Goal: Information Seeking & Learning: Find specific fact

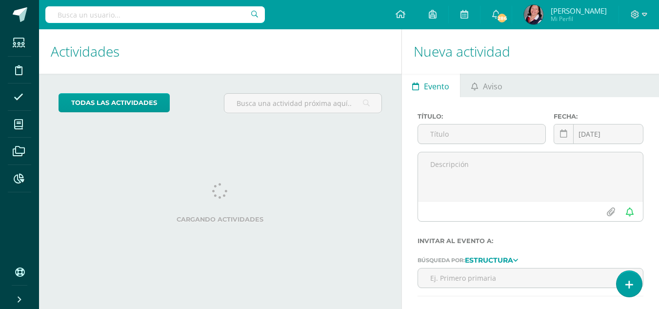
click at [131, 16] on input "text" at bounding box center [155, 14] width 220 height 17
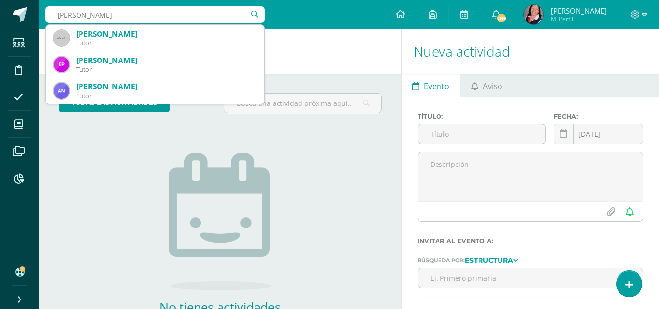
type input "anika murfy"
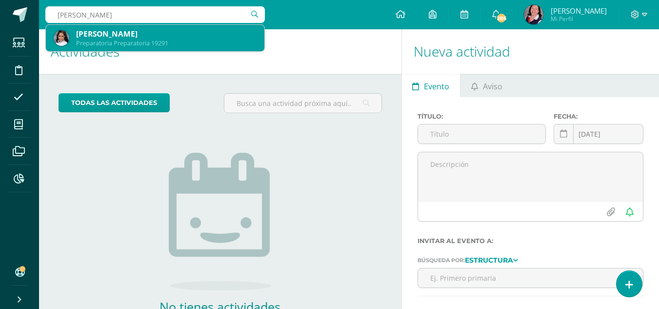
click at [132, 33] on div "Annika Murphy Avila" at bounding box center [166, 34] width 180 height 10
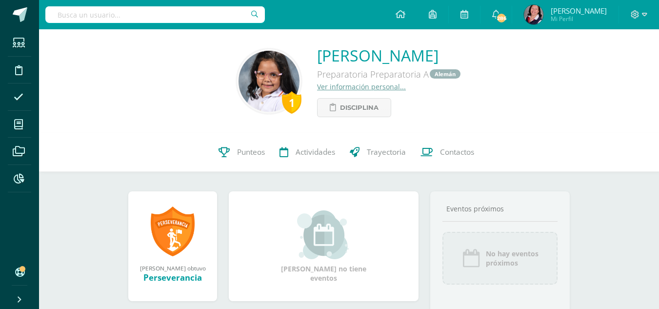
click at [360, 82] on link "Ver información personal..." at bounding box center [361, 86] width 89 height 9
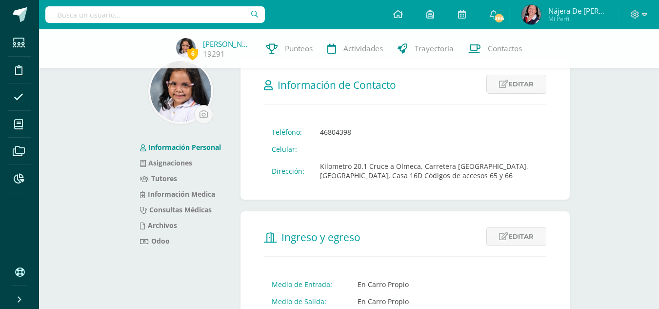
scroll to position [49, 0]
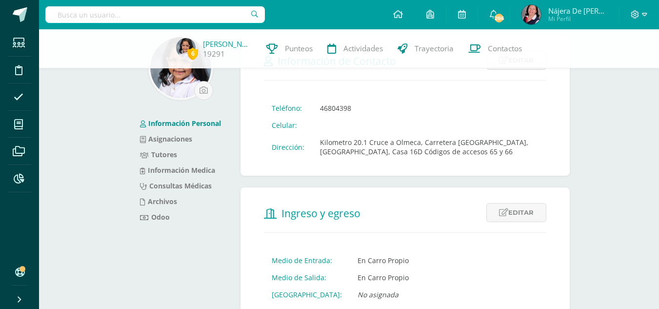
click at [197, 15] on input "text" at bounding box center [155, 14] width 220 height 17
type input "ivanna"
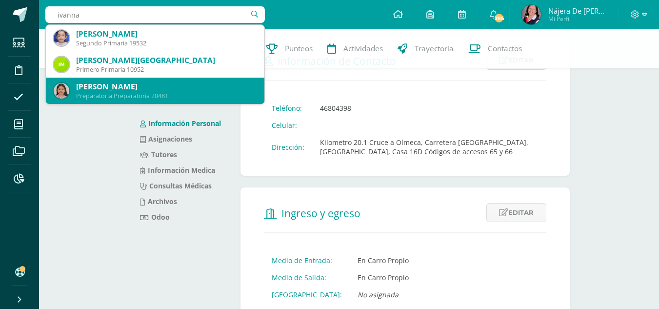
click at [138, 89] on div "Ivanna Isabella Martínez Rizzo" at bounding box center [166, 86] width 180 height 10
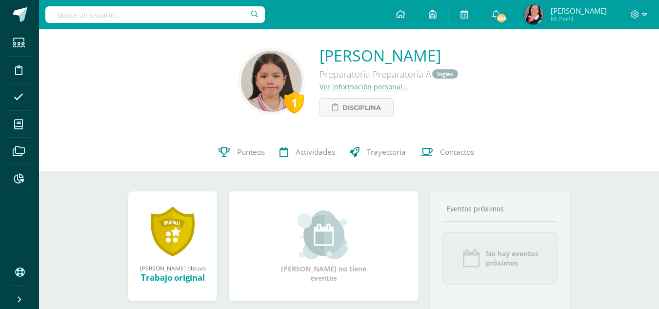
click at [323, 88] on link "Ver información personal..." at bounding box center [364, 86] width 89 height 9
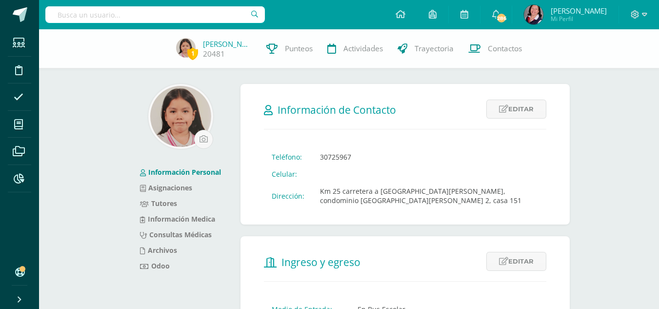
click at [221, 13] on input "text" at bounding box center [155, 14] width 220 height 17
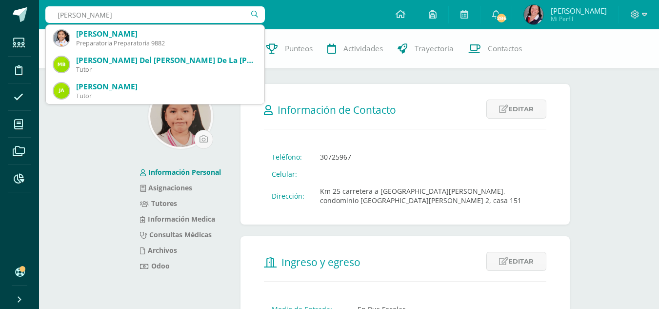
type input "pilar rosañes"
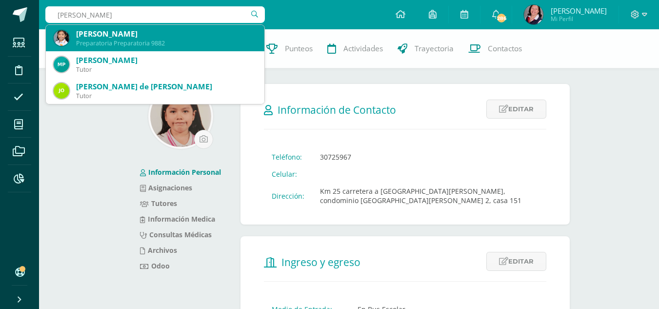
click at [134, 34] on div "[PERSON_NAME]" at bounding box center [166, 34] width 180 height 10
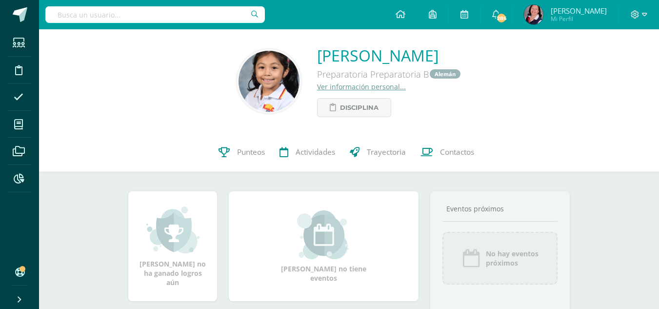
click at [342, 85] on link "Ver información personal..." at bounding box center [361, 86] width 89 height 9
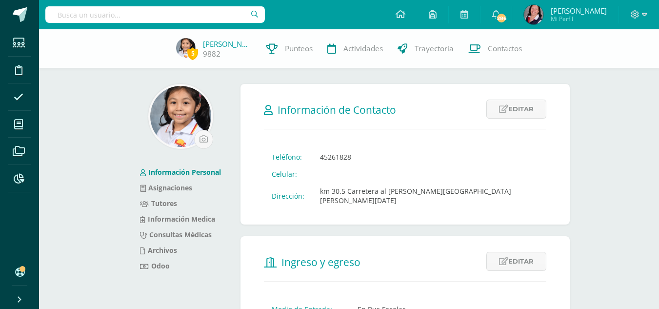
click at [165, 16] on input "text" at bounding box center [155, 14] width 220 height 17
type input "fatima tu"
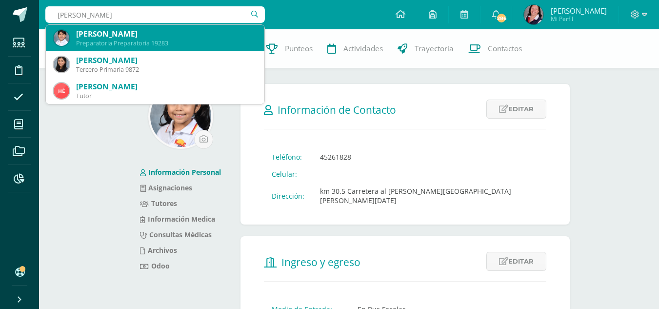
click at [160, 39] on div "Preparatoria Preparatoria 19283" at bounding box center [166, 43] width 180 height 8
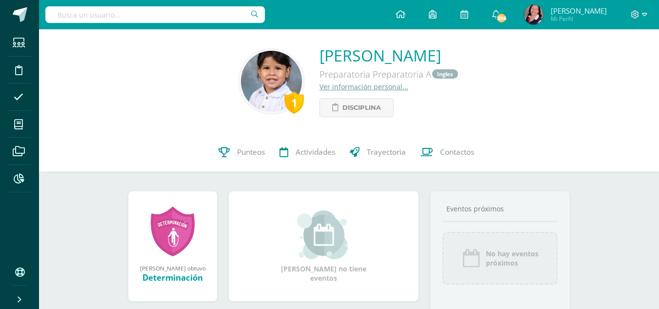
click at [320, 86] on link "Ver información personal..." at bounding box center [364, 86] width 89 height 9
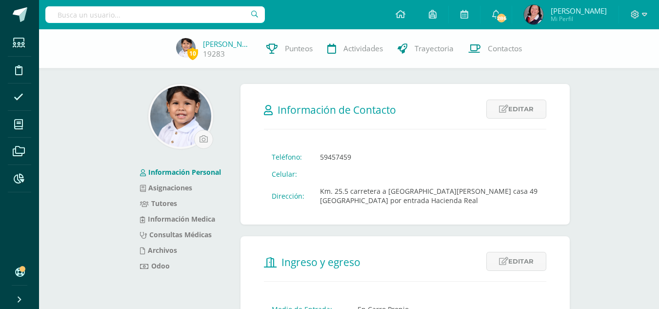
scroll to position [49, 0]
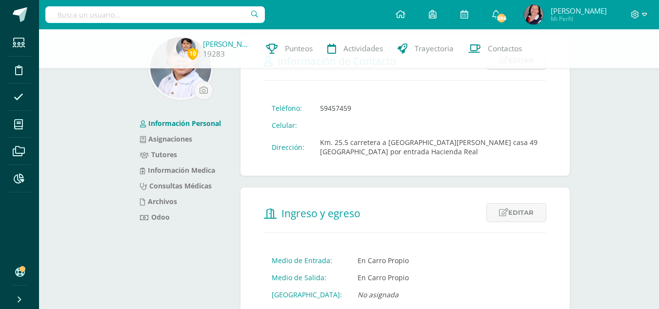
click at [193, 9] on input "text" at bounding box center [155, 14] width 220 height 17
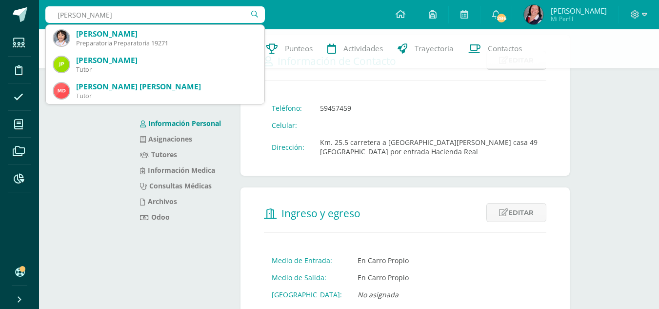
type input "[PERSON_NAME]"
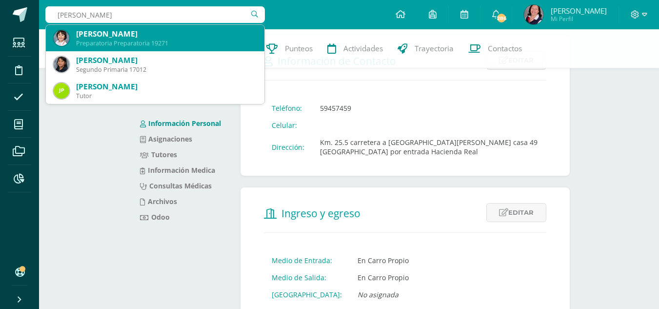
click at [155, 38] on div "[PERSON_NAME]" at bounding box center [166, 34] width 180 height 10
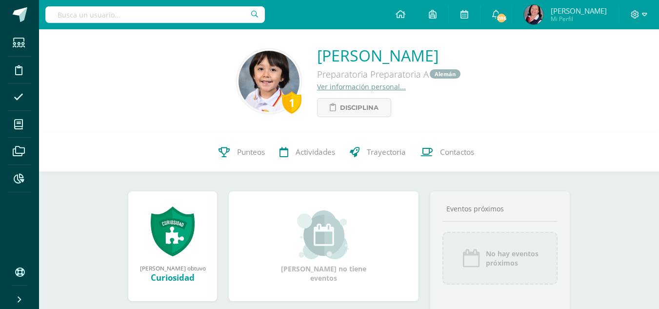
click at [317, 86] on link "Ver información personal..." at bounding box center [361, 86] width 89 height 9
